Goal: Information Seeking & Learning: Find specific page/section

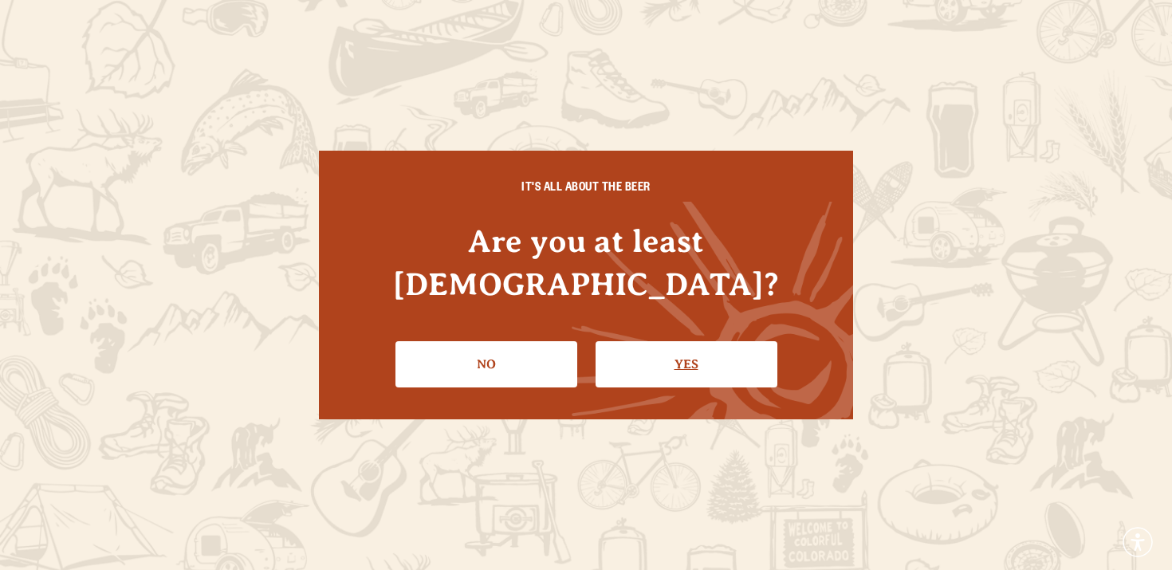
click at [634, 341] on link "Yes" at bounding box center [687, 364] width 182 height 46
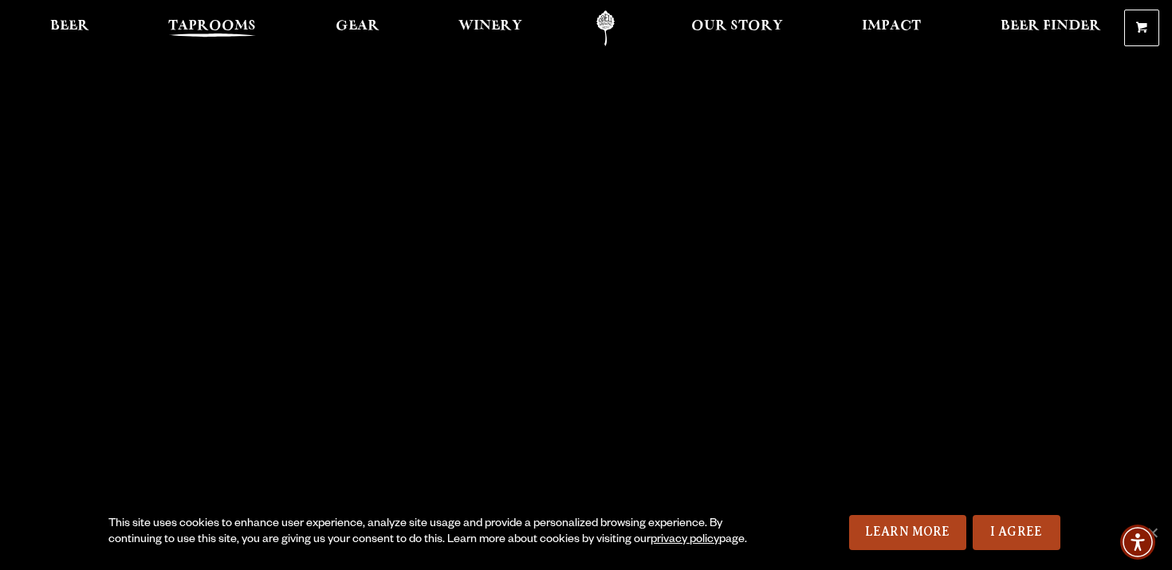
click at [182, 22] on span "Taprooms" at bounding box center [212, 26] width 88 height 13
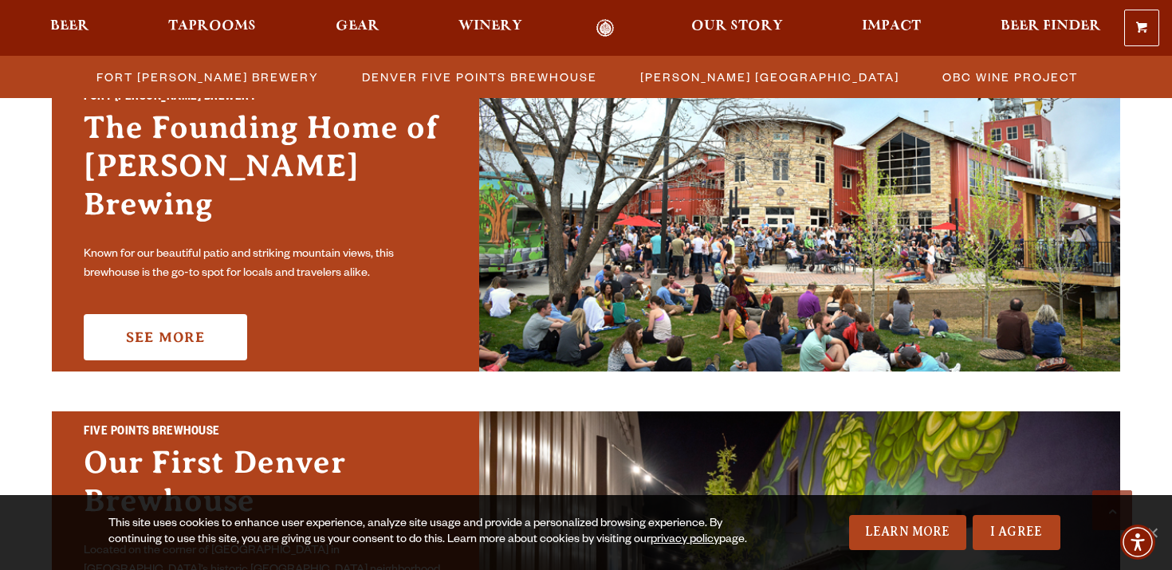
scroll to position [525, 0]
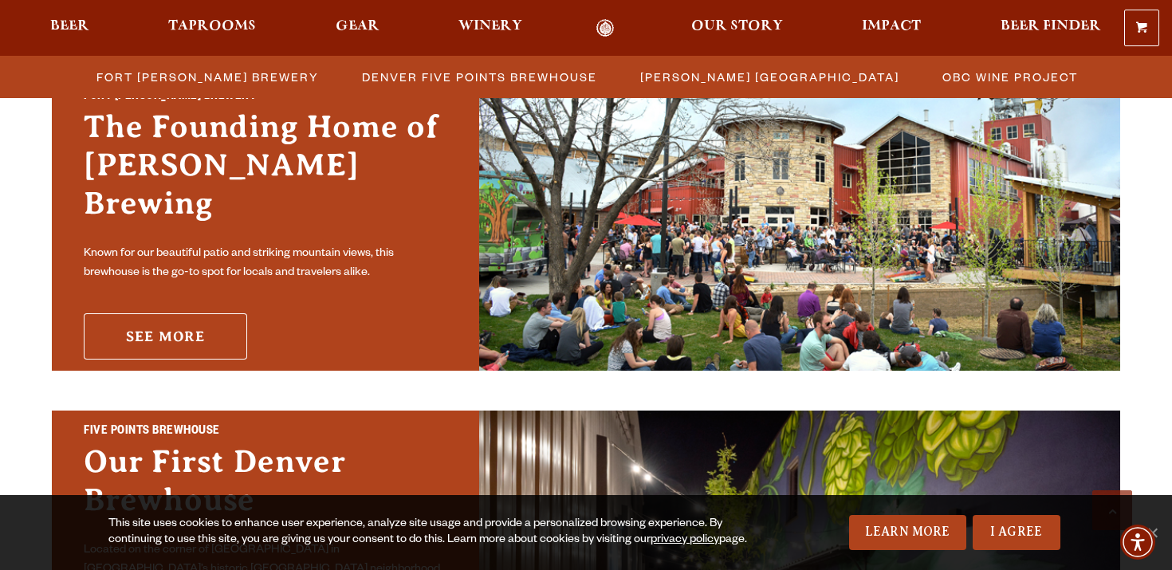
click at [233, 313] on link "See More" at bounding box center [165, 336] width 163 height 46
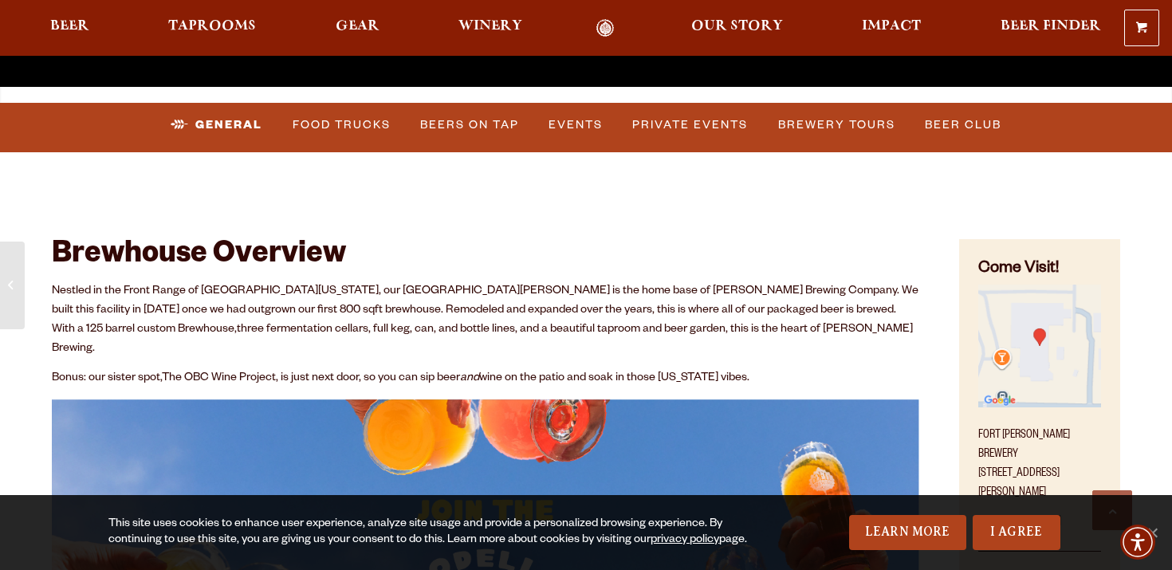
scroll to position [574, 0]
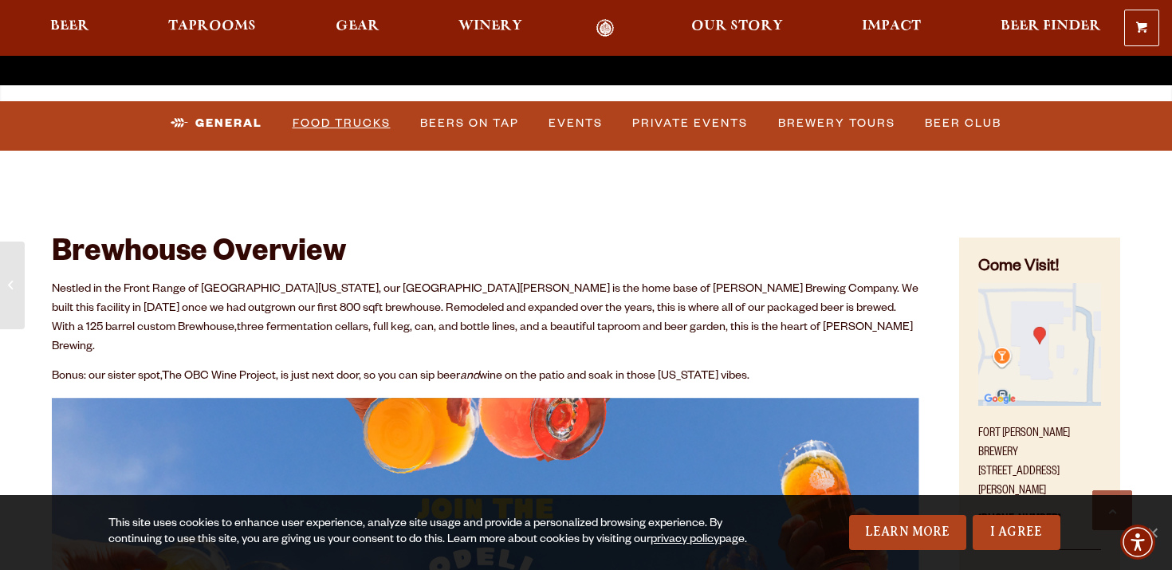
click at [362, 124] on link "Food Trucks" at bounding box center [341, 123] width 111 height 37
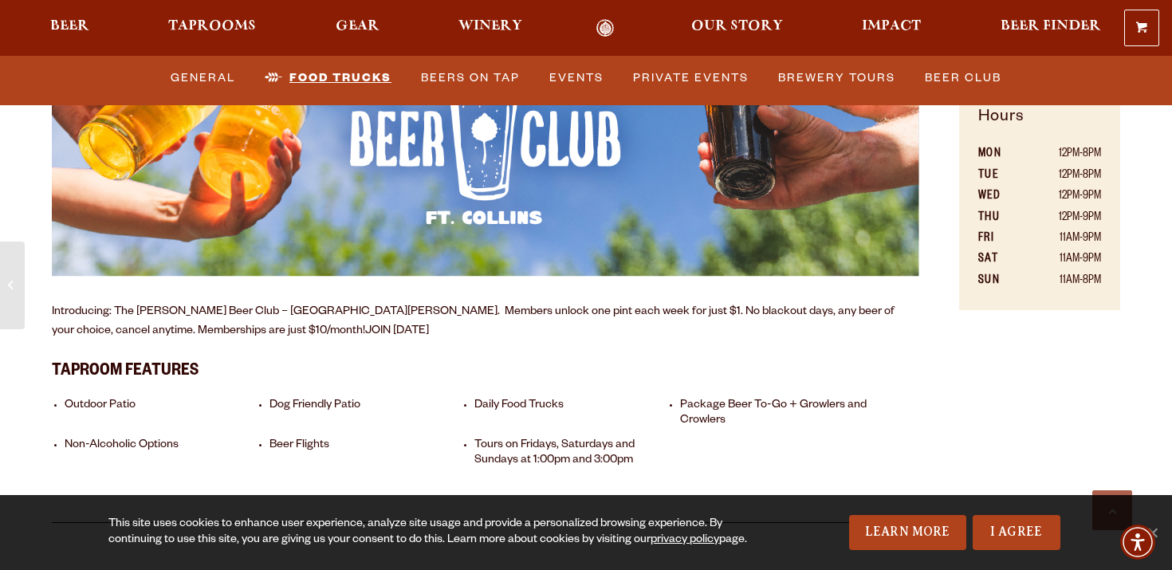
scroll to position [1115, 0]
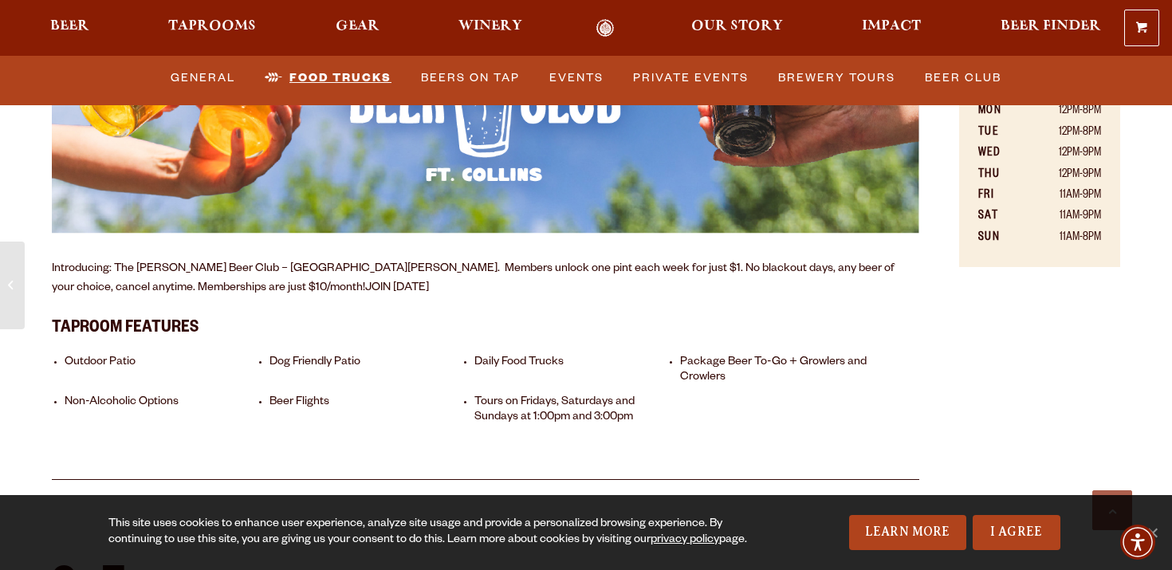
click at [355, 79] on link "Food Trucks" at bounding box center [328, 78] width 140 height 37
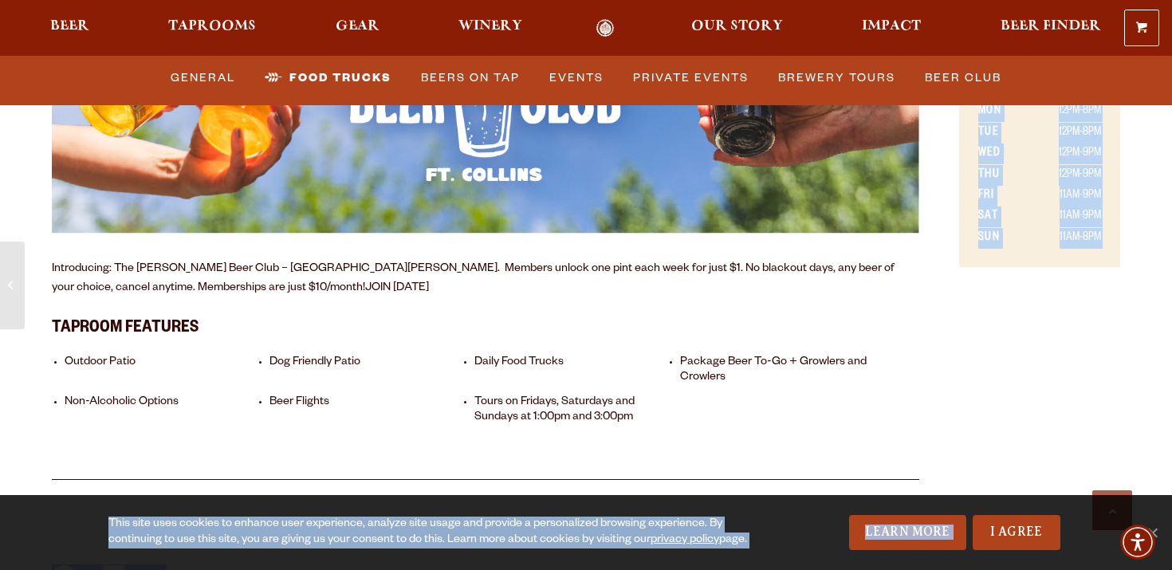
click at [1010, 519] on link "I Agree" at bounding box center [1017, 532] width 88 height 35
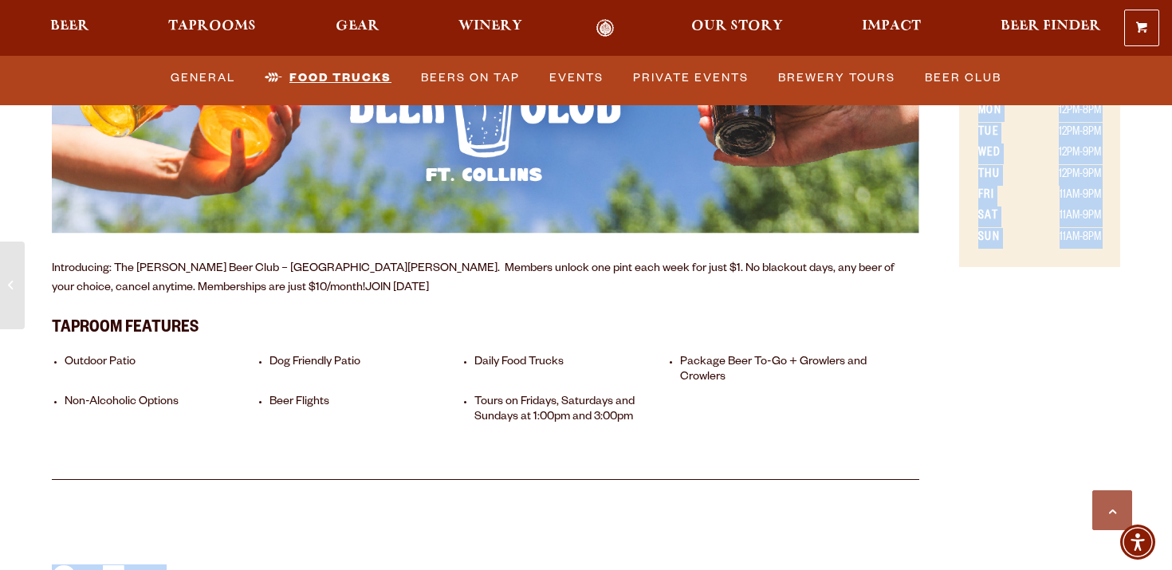
click at [349, 85] on link "Food Trucks" at bounding box center [328, 78] width 140 height 37
click at [350, 81] on link "Food Trucks" at bounding box center [328, 78] width 140 height 37
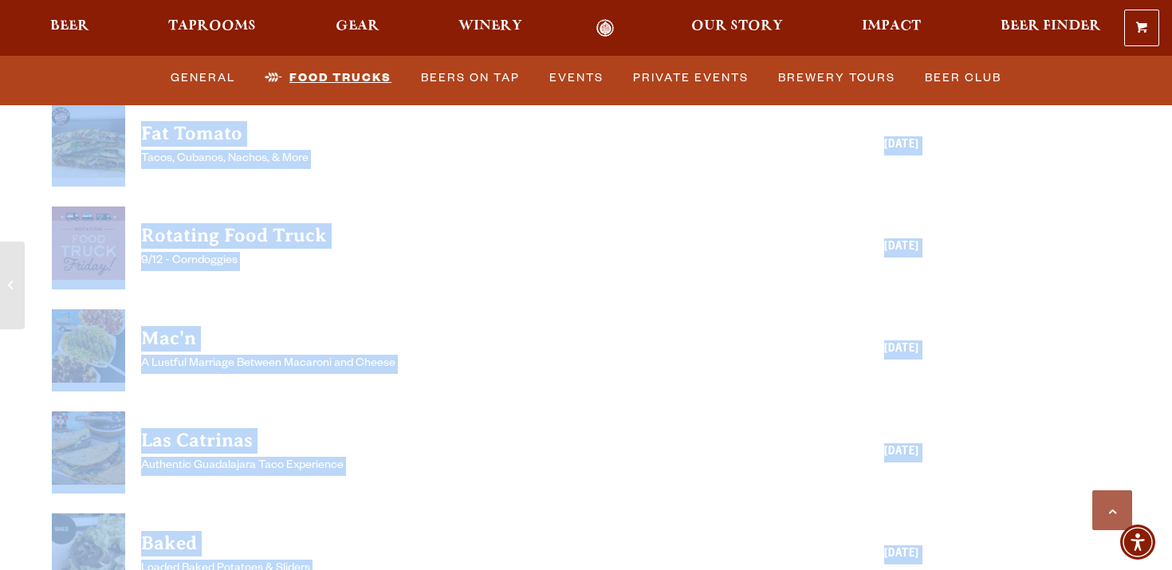
scroll to position [4261, 0]
click at [527, 309] on div "Mac'n A Lustful Marriage Between Macaroni and Cheese [DATE]" at bounding box center [530, 350] width 778 height 82
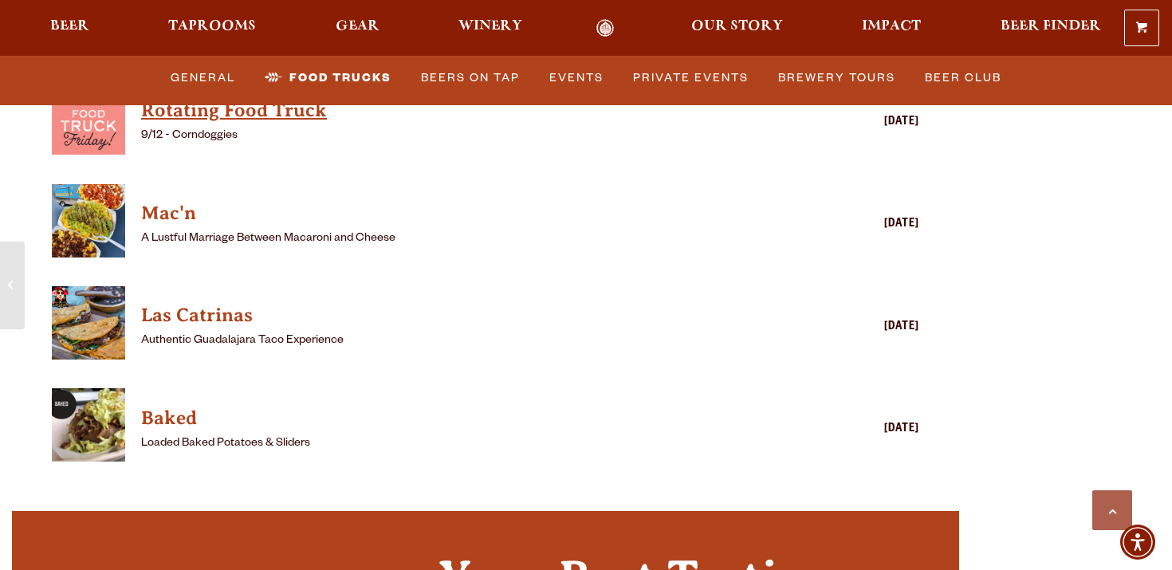
scroll to position [4259, 0]
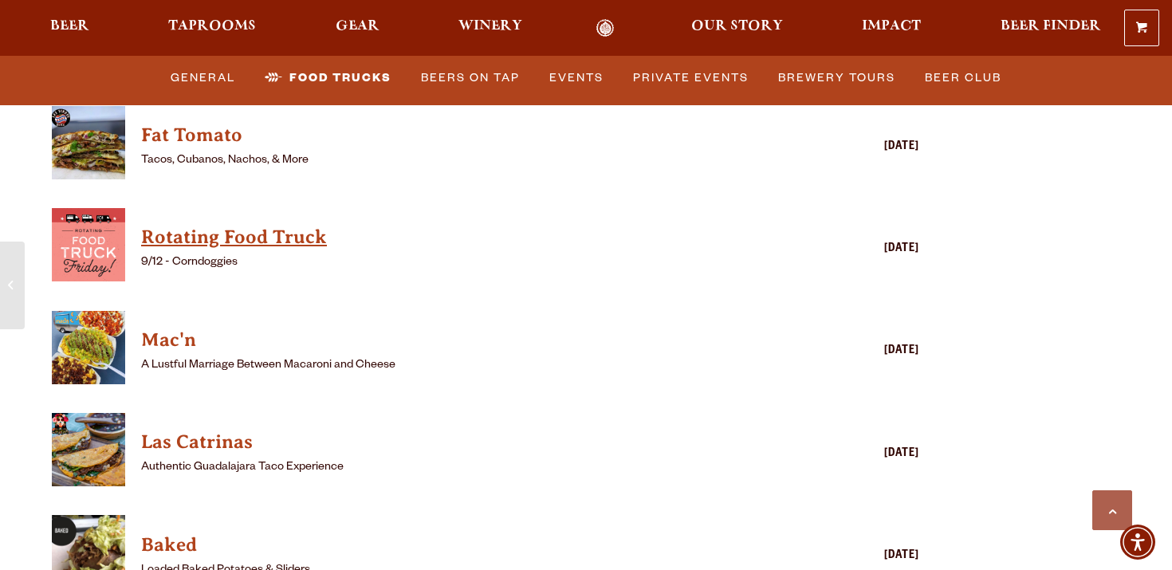
click at [260, 225] on h4 "Rotating Food Truck" at bounding box center [462, 238] width 643 height 26
